Goal: Navigation & Orientation: Find specific page/section

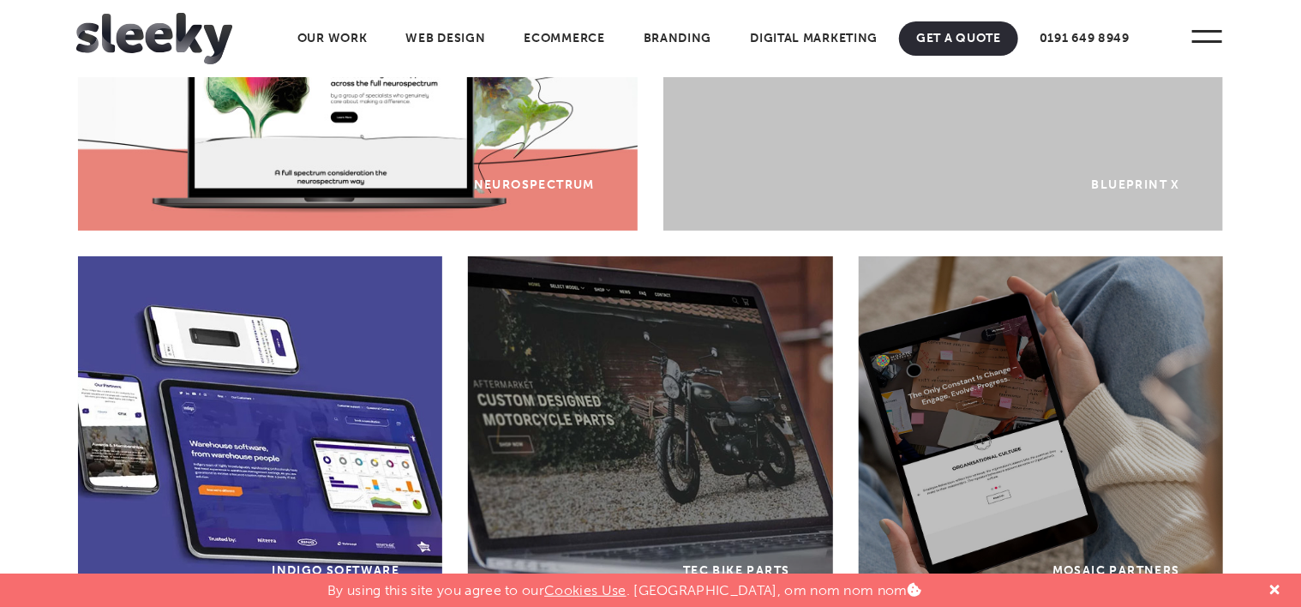
scroll to position [857, 0]
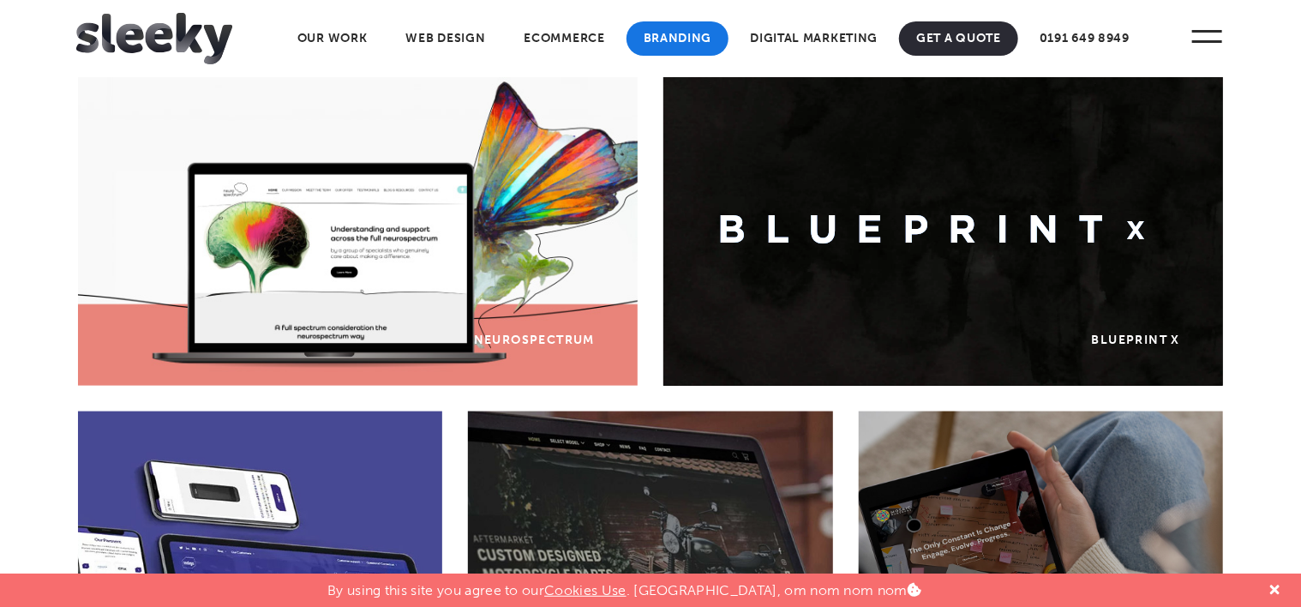
click at [673, 40] on link "Branding" at bounding box center [678, 38] width 103 height 34
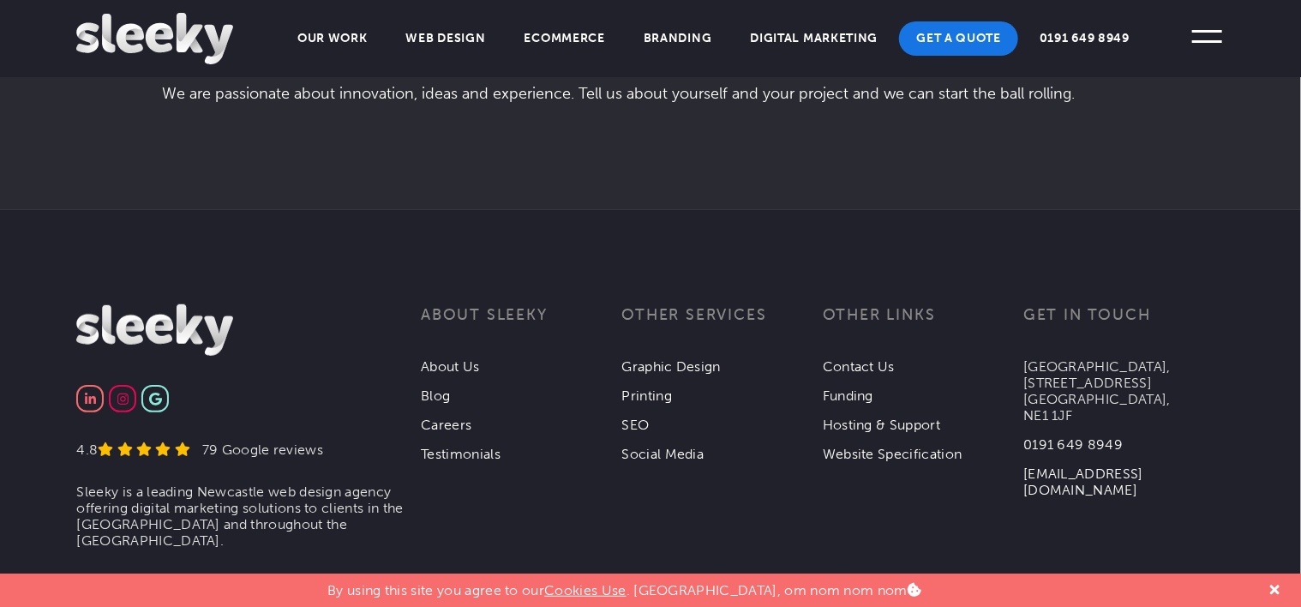
scroll to position [3772, 0]
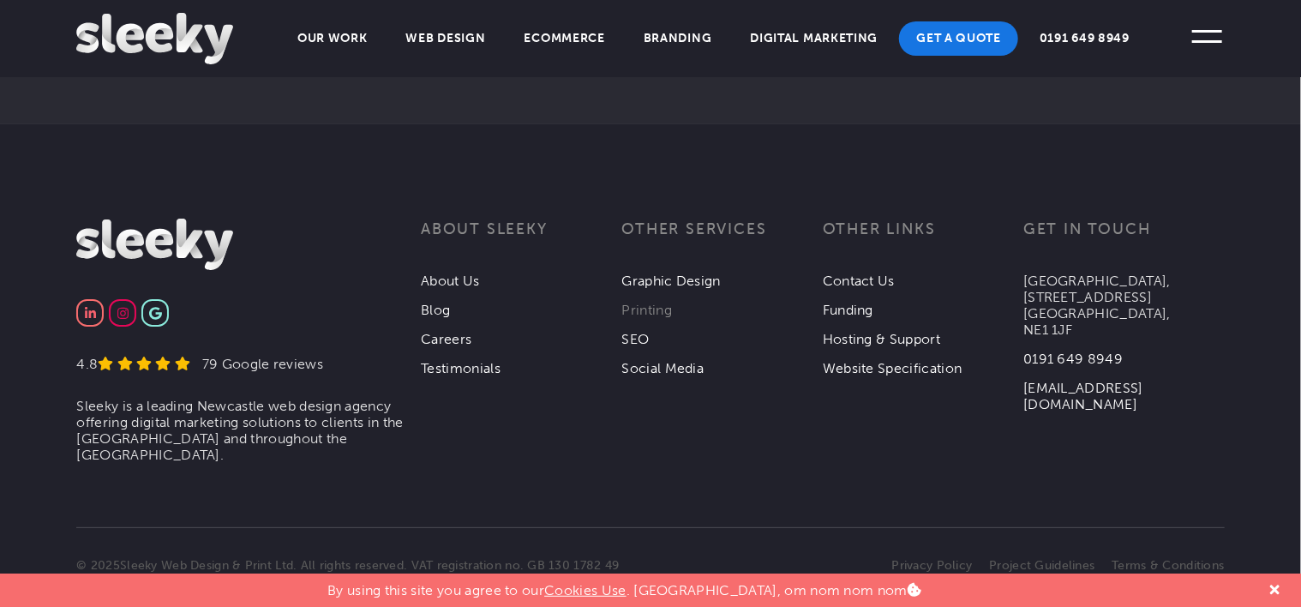
click at [657, 308] on link "Printing" at bounding box center [647, 310] width 51 height 16
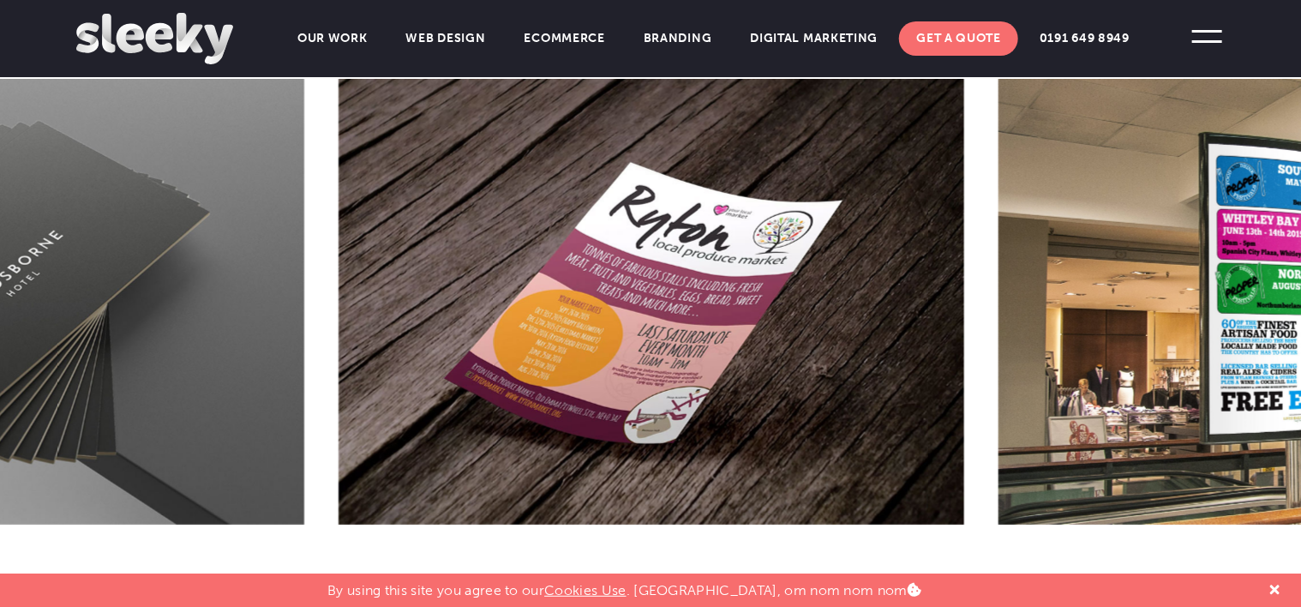
scroll to position [857, 0]
